Goal: Transaction & Acquisition: Purchase product/service

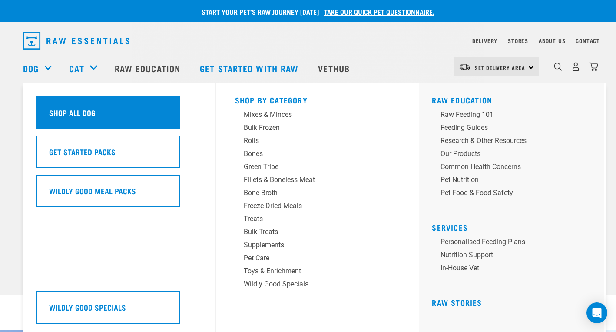
click at [68, 103] on div "Shop All Dog" at bounding box center [107, 112] width 143 height 33
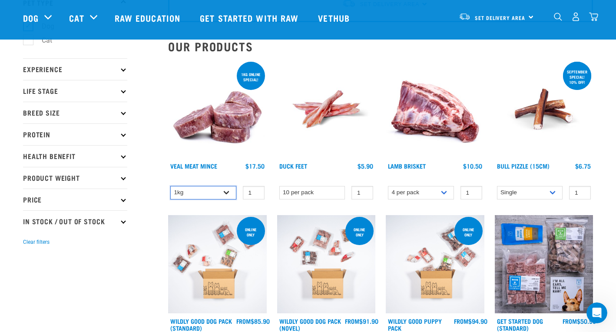
select select "703"
click at [230, 128] on img at bounding box center [217, 109] width 99 height 99
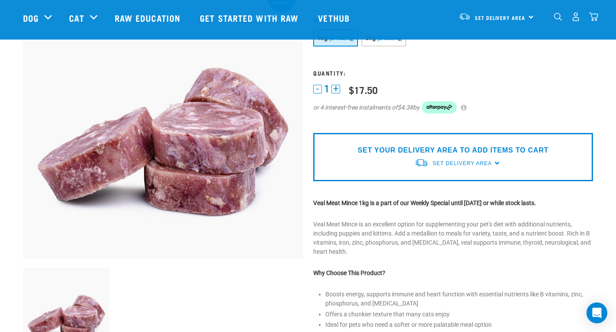
scroll to position [89, 0]
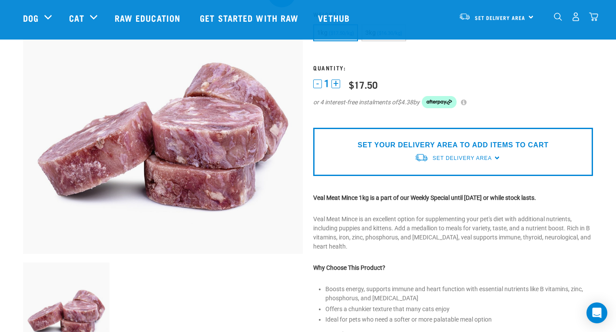
click at [494, 156] on div "SET YOUR DELIVERY AREA TO ADD ITEMS TO CART Set Delivery Area [GEOGRAPHIC_DATA]…" at bounding box center [453, 152] width 280 height 48
click at [468, 156] on span "Set Delivery Area" at bounding box center [462, 158] width 59 height 6
click at [443, 179] on link "[GEOGRAPHIC_DATA]" at bounding box center [457, 178] width 86 height 14
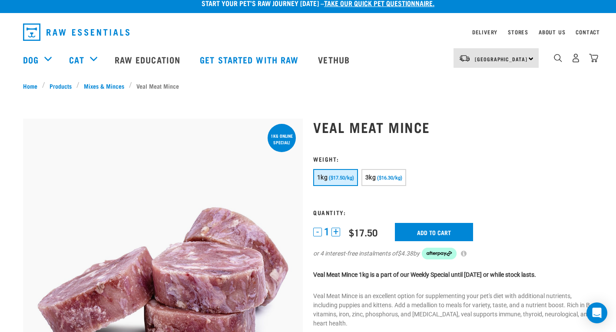
scroll to position [0, 0]
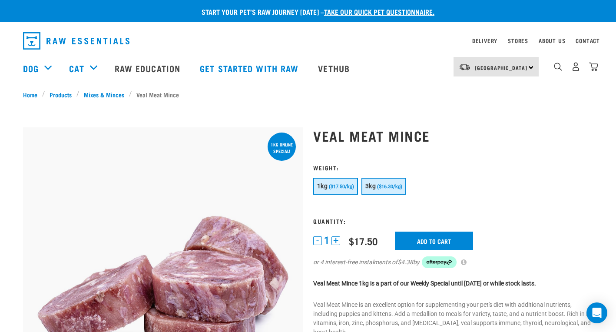
click at [381, 185] on span "($16.30/kg)" at bounding box center [389, 187] width 25 height 6
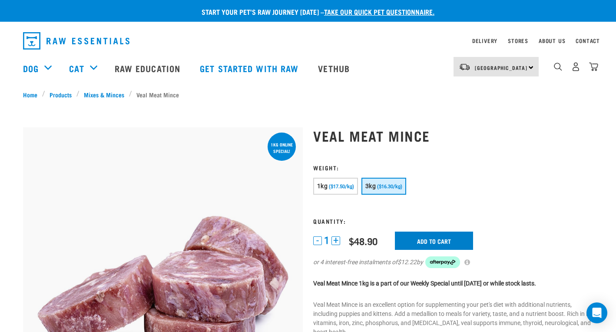
click at [422, 240] on input "Add to cart" at bounding box center [434, 241] width 78 height 18
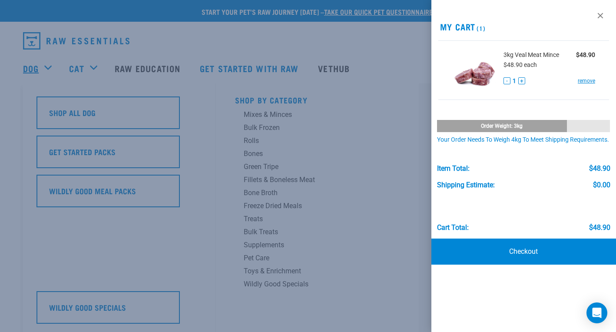
click at [34, 66] on div at bounding box center [308, 166] width 616 height 332
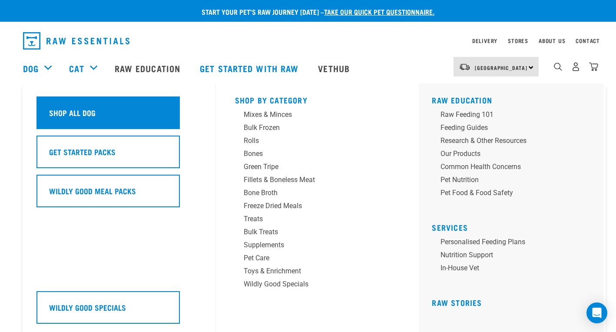
click at [127, 115] on div "Shop All Dog" at bounding box center [107, 112] width 143 height 33
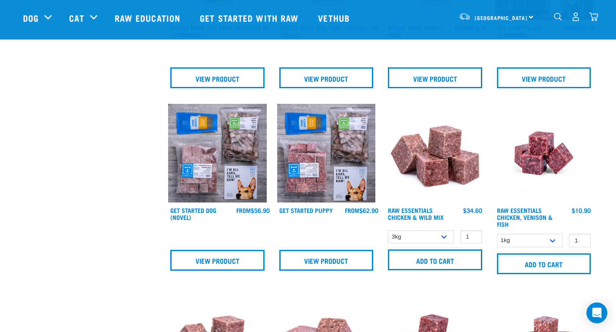
scroll to position [329, 0]
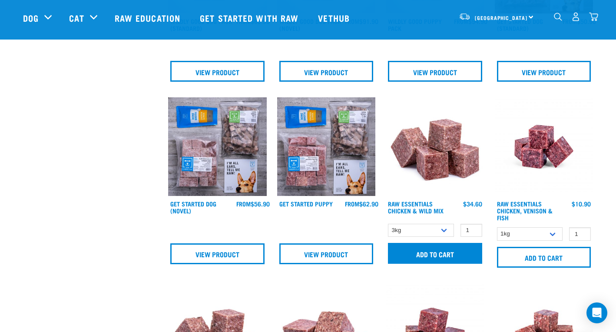
click at [440, 248] on input "Add to cart" at bounding box center [435, 253] width 94 height 21
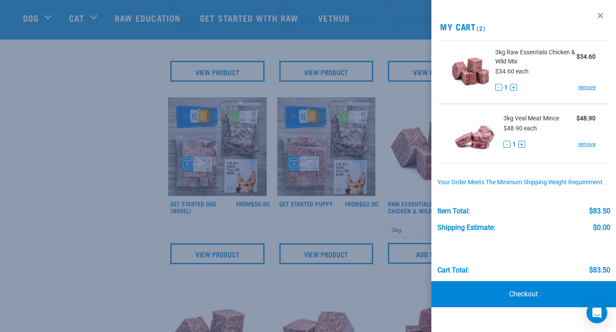
click at [73, 275] on div at bounding box center [308, 166] width 616 height 332
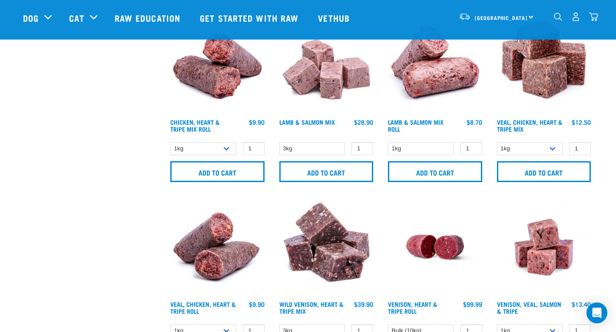
scroll to position [959, 0]
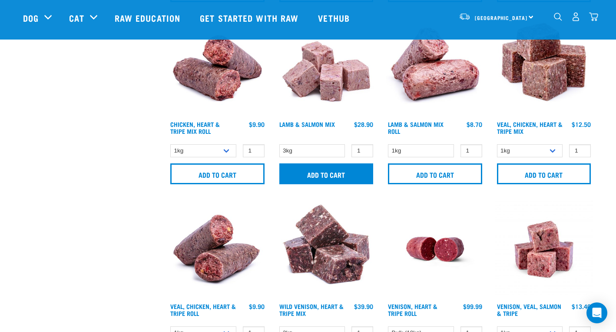
click at [321, 175] on input "Add to cart" at bounding box center [326, 173] width 94 height 21
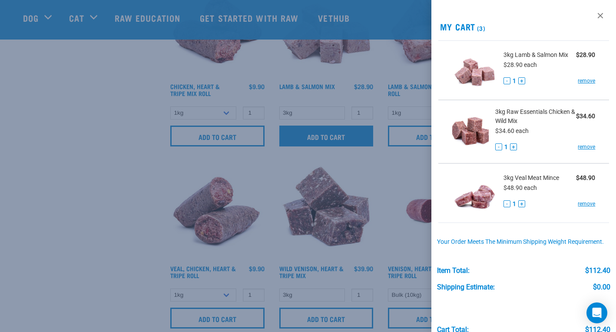
scroll to position [1019, 0]
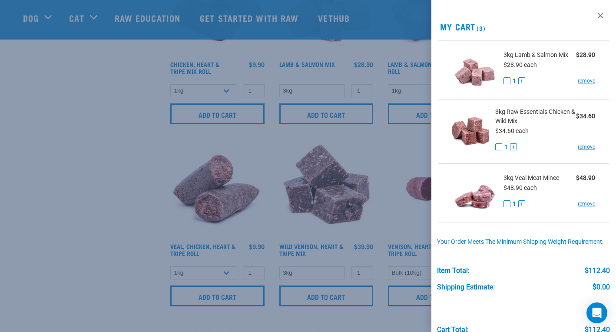
click at [485, 309] on div "Cart total: $112.40" at bounding box center [523, 312] width 173 height 43
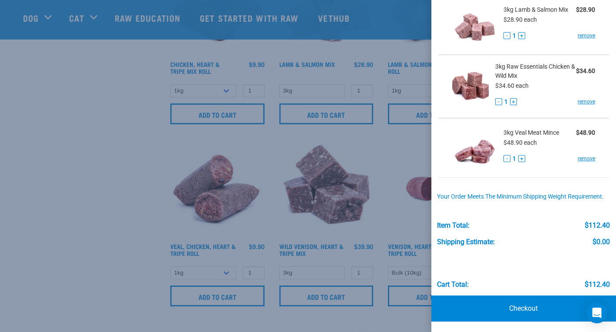
scroll to position [45, 0]
click at [517, 308] on link "Checkout" at bounding box center [523, 309] width 185 height 26
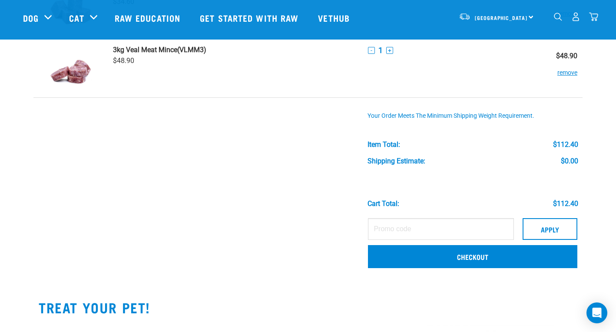
scroll to position [161, 0]
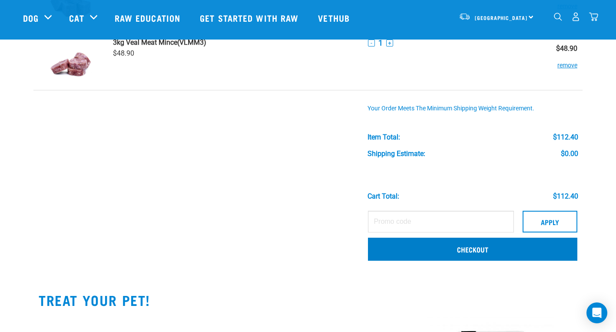
click at [400, 248] on link "Checkout" at bounding box center [472, 249] width 209 height 23
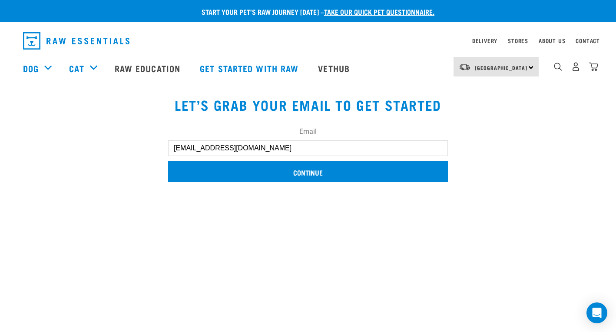
click at [314, 174] on input "Continue" at bounding box center [308, 171] width 280 height 21
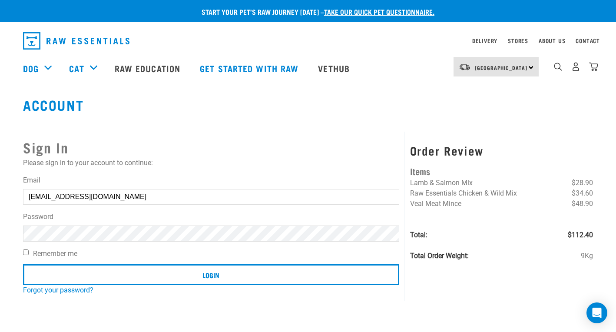
click at [211, 274] on input "Login" at bounding box center [211, 274] width 376 height 21
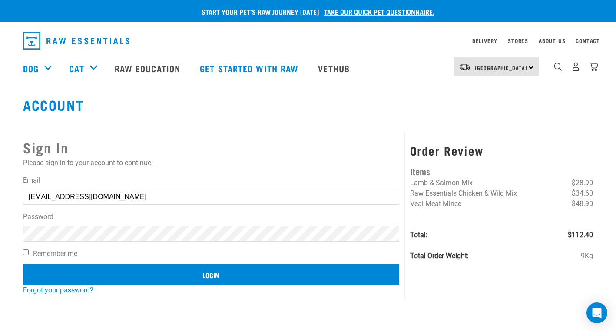
click at [216, 280] on input "Login" at bounding box center [211, 274] width 376 height 21
click at [211, 273] on input "Login" at bounding box center [211, 274] width 376 height 21
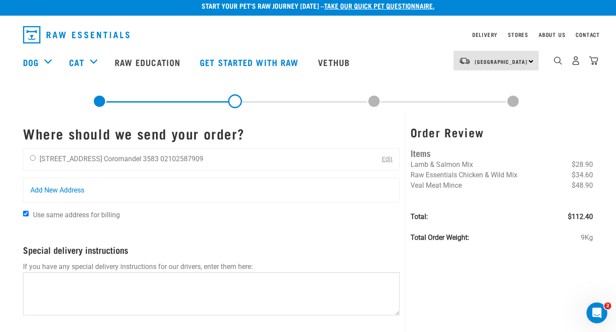
scroll to position [6, 0]
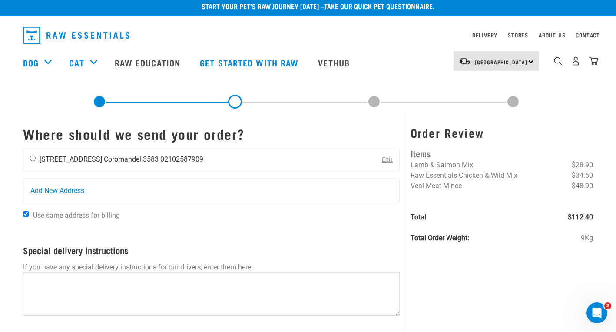
click at [35, 160] on input "radio" at bounding box center [33, 159] width 6 height 6
radio input "true"
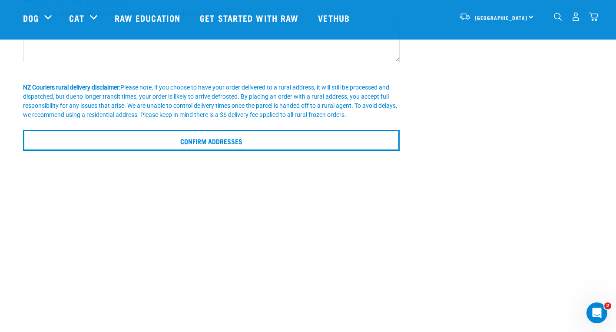
scroll to position [198, 0]
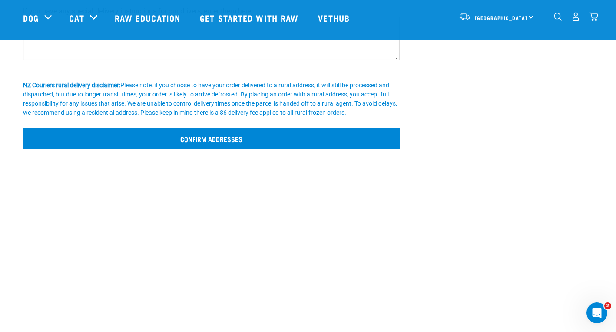
click at [198, 141] on input "Confirm addresses" at bounding box center [211, 138] width 377 height 21
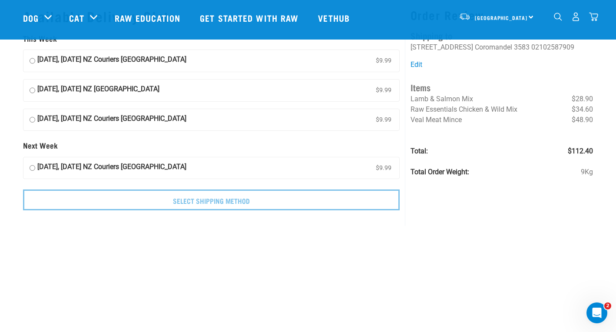
scroll to position [18, 0]
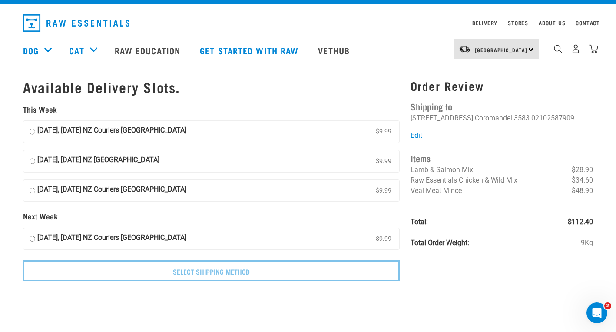
click at [32, 128] on input "10 September, Wednesday NZ Couriers Auckland Region $9.99" at bounding box center [33, 131] width 6 height 13
radio input "true"
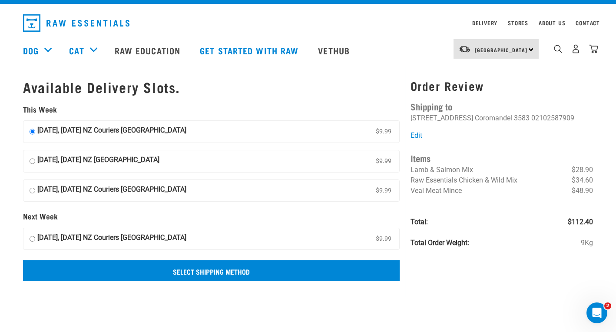
click at [199, 271] on input "Select Shipping Method" at bounding box center [211, 270] width 377 height 21
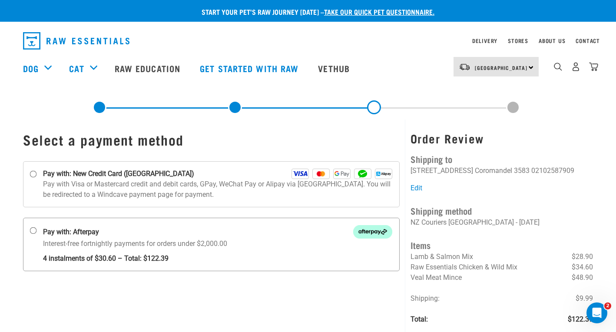
click at [32, 230] on input "Pay with: Afterpay Interest-free fortnightly payments for orders under $2,000.00" at bounding box center [33, 230] width 7 height 7
radio input "true"
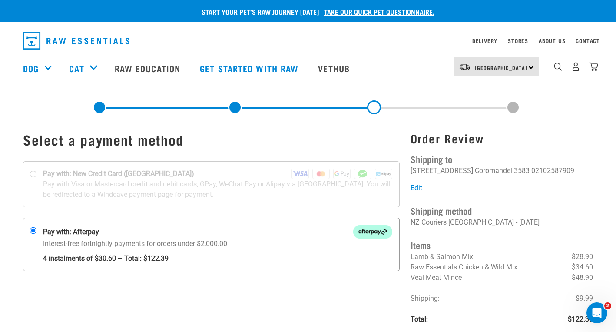
click at [32, 230] on input "Pay with: Afterpay Interest-free fortnightly payments for orders under $2,000.00" at bounding box center [33, 230] width 7 height 7
click at [35, 231] on input "Pay with: Afterpay Interest-free fortnightly payments for orders under $2,000.00" at bounding box center [33, 230] width 7 height 7
click at [32, 235] on label "Pay with: Afterpay Interest-free fortnightly payments for orders under $2,000.00" at bounding box center [211, 244] width 377 height 53
click at [32, 234] on input "Pay with: Afterpay Interest-free fortnightly payments for orders under $2,000.00" at bounding box center [33, 230] width 7 height 7
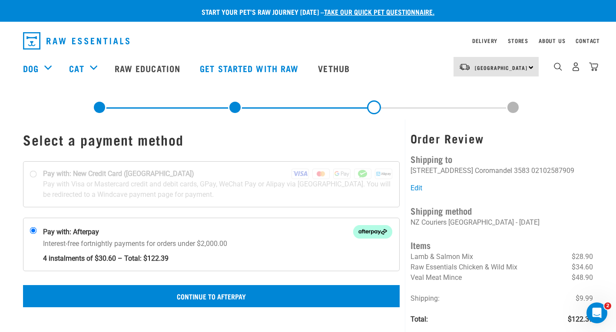
click at [191, 295] on button "Continue to Afterpay" at bounding box center [211, 296] width 377 height 22
click at [234, 297] on button "Confirm Payment" at bounding box center [211, 296] width 377 height 22
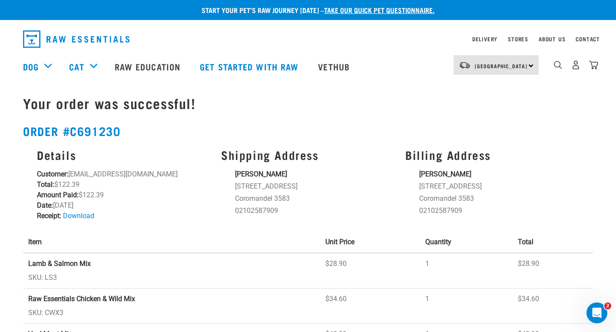
scroll to position [0, 0]
